Goal: Transaction & Acquisition: Subscribe to service/newsletter

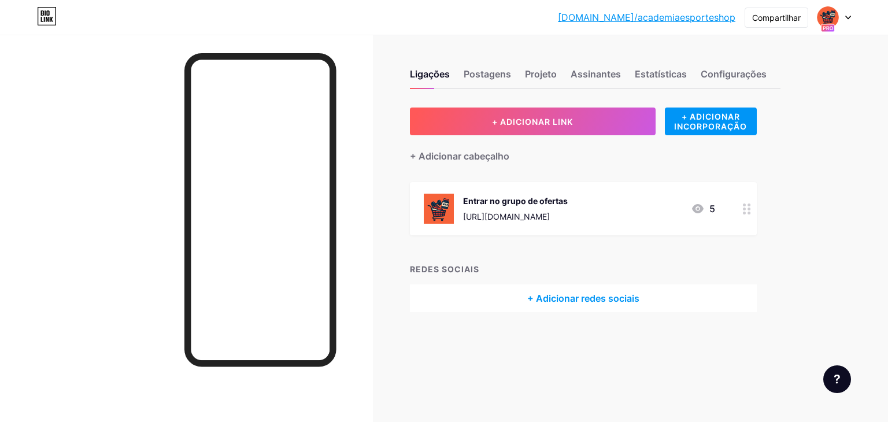
click at [568, 206] on div "Entrar no grupo de ofertas" at bounding box center [515, 201] width 105 height 12
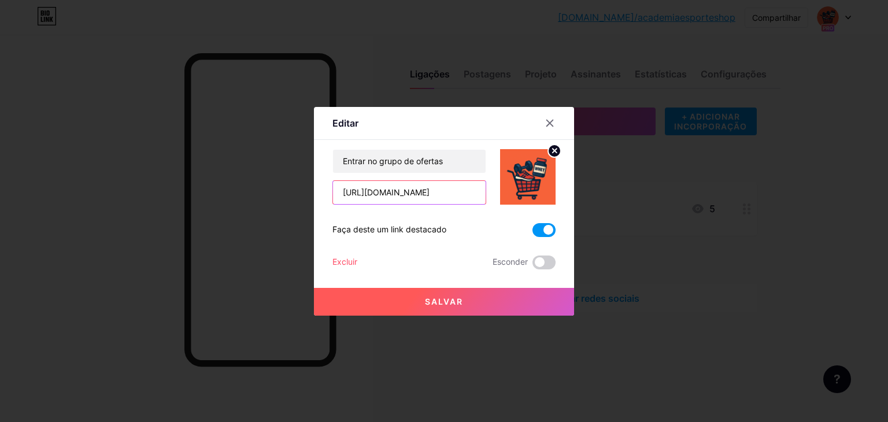
click at [413, 185] on input "[URL][DOMAIN_NAME]" at bounding box center [409, 192] width 153 height 23
paste input "[URL][DOMAIN_NAME]"
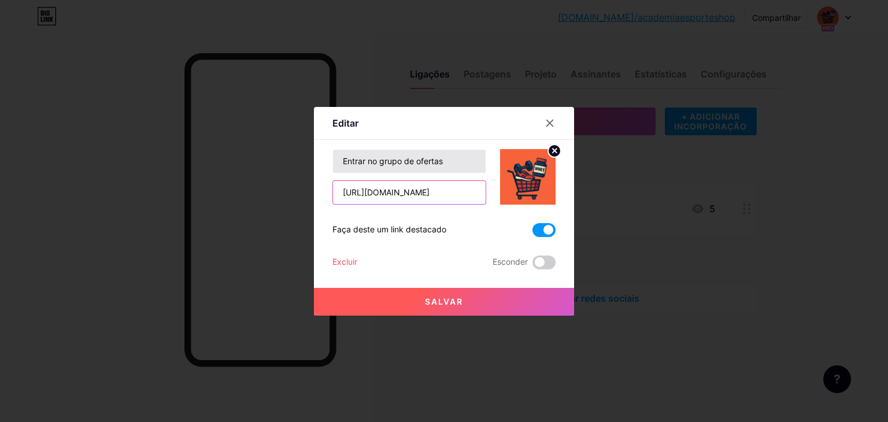
scroll to position [0, 81]
type input "[URL][DOMAIN_NAME]"
click at [437, 305] on font "Salvar" at bounding box center [444, 302] width 38 height 10
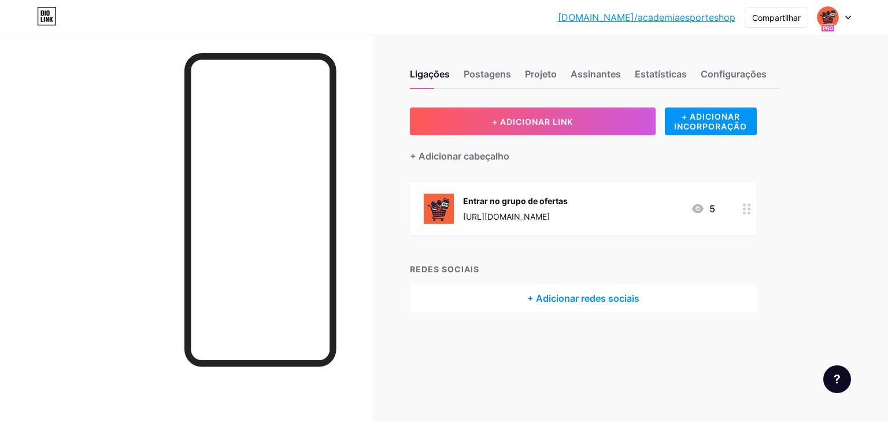
click at [550, 219] on font "[URL][DOMAIN_NAME]" at bounding box center [506, 217] width 87 height 10
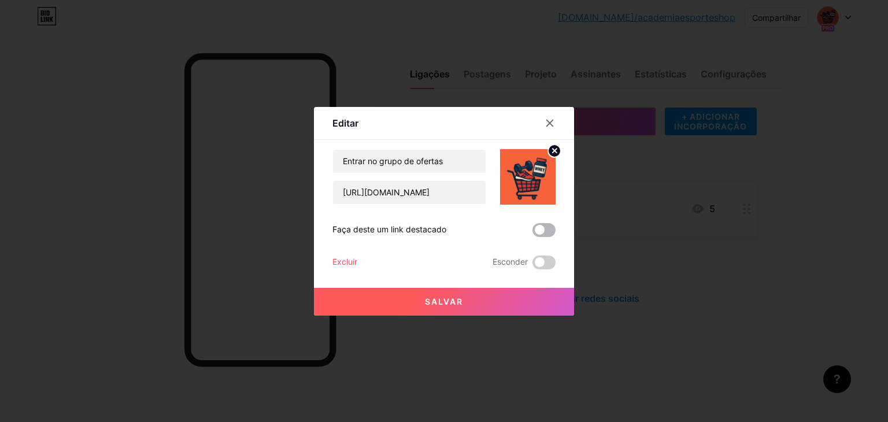
click at [543, 235] on span at bounding box center [544, 230] width 23 height 14
click at [533, 233] on input "checkbox" at bounding box center [533, 233] width 0 height 0
click at [515, 288] on button "Salvar" at bounding box center [444, 302] width 260 height 28
